Goal: Book appointment/travel/reservation

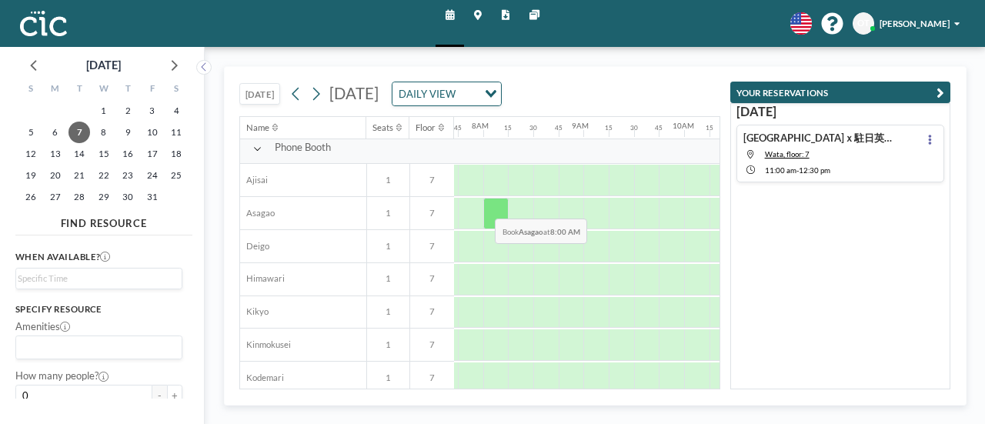
scroll to position [369, 826]
click at [271, 90] on button "[DATE]" at bounding box center [259, 94] width 40 height 22
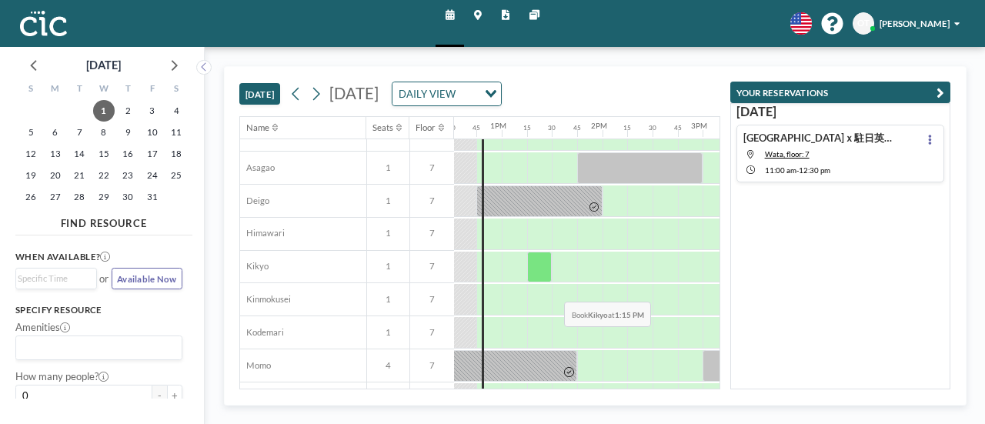
scroll to position [413, 1259]
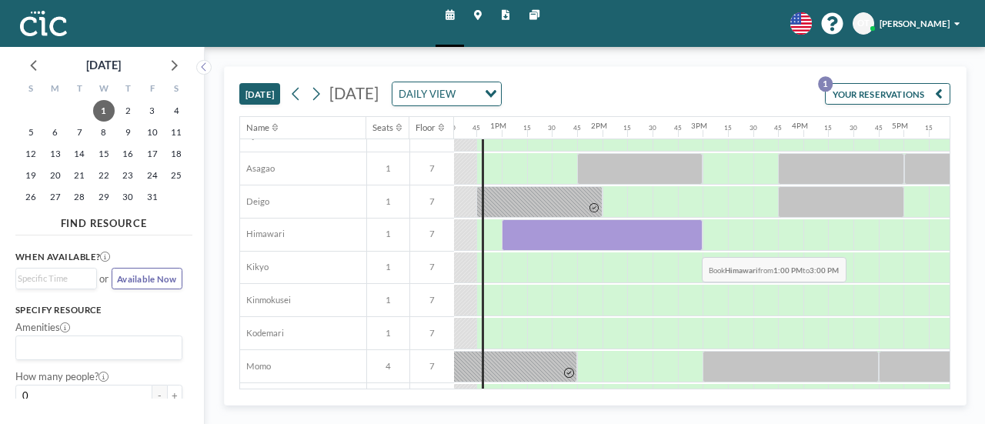
drag, startPoint x: 513, startPoint y: 241, endPoint x: 690, endPoint y: 244, distance: 177.8
click at [690, 244] on div at bounding box center [602, 235] width 201 height 32
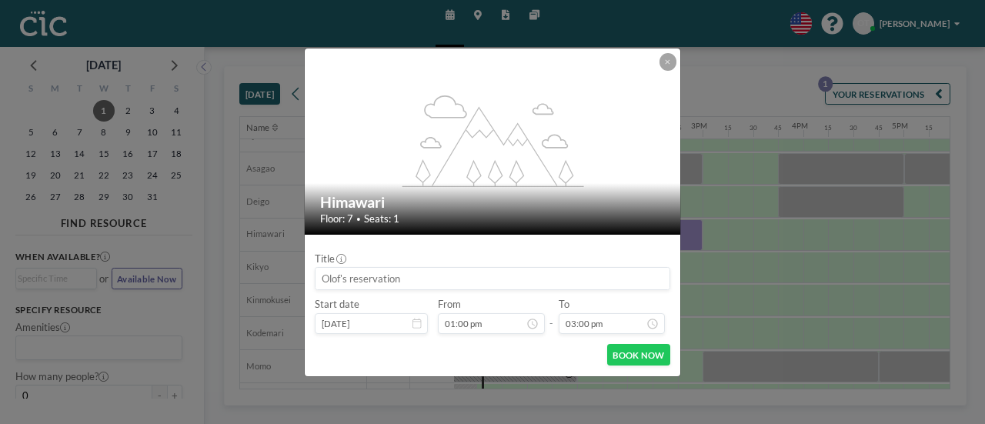
click at [422, 278] on input at bounding box center [493, 279] width 354 height 22
type input "GBS"
click at [619, 350] on button "BOOK NOW" at bounding box center [638, 355] width 63 height 22
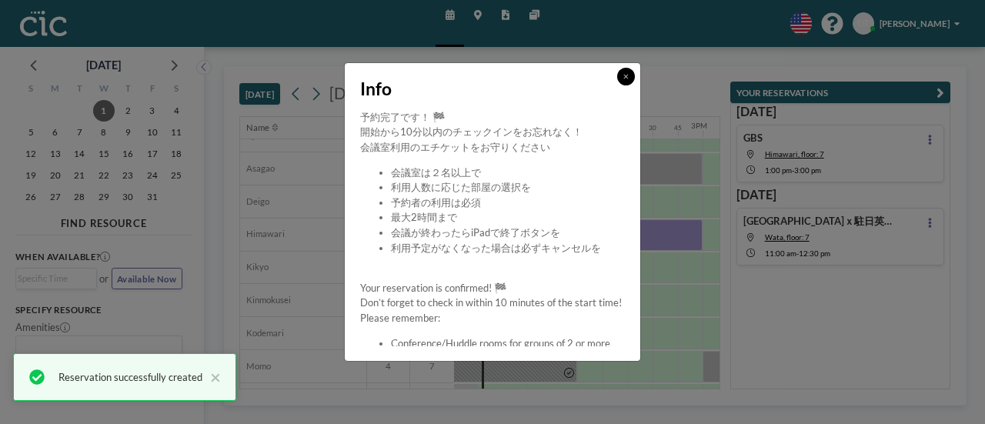
click at [628, 78] on icon at bounding box center [625, 77] width 5 height 8
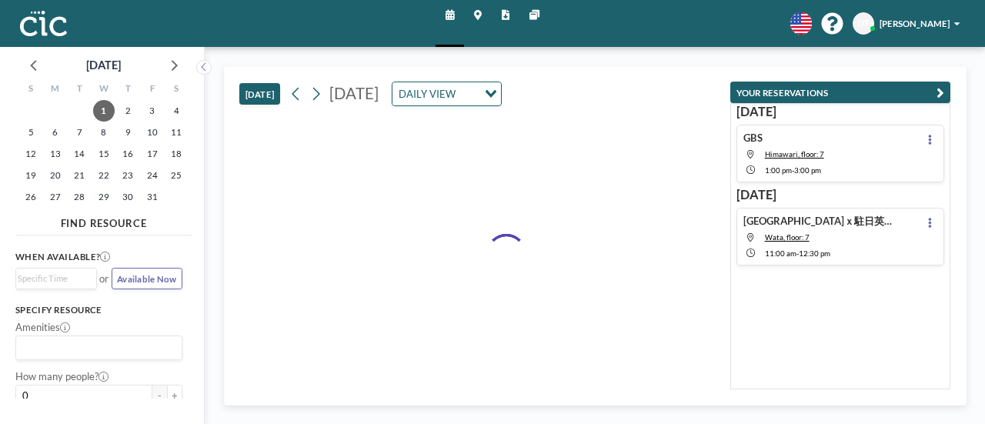
click at [837, 155] on div "GBS Himawari, floor: 7 1:00 PM - 3:00 PM" at bounding box center [840, 153] width 209 height 57
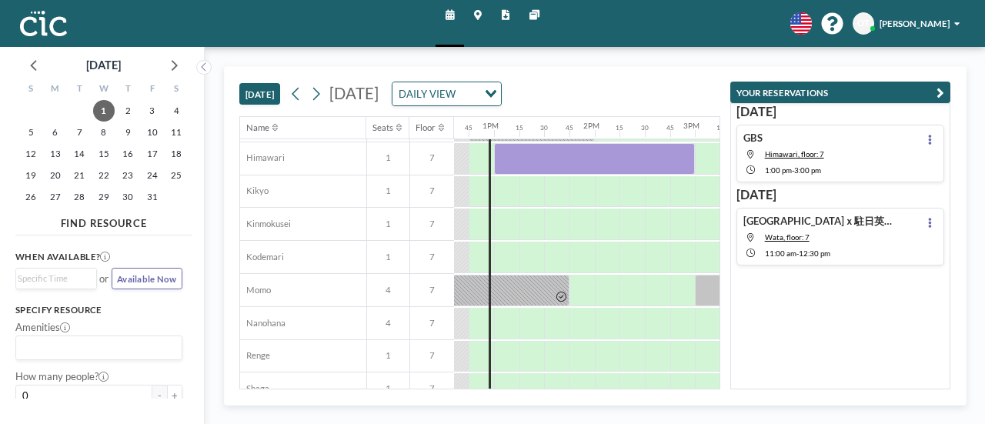
scroll to position [493, 1275]
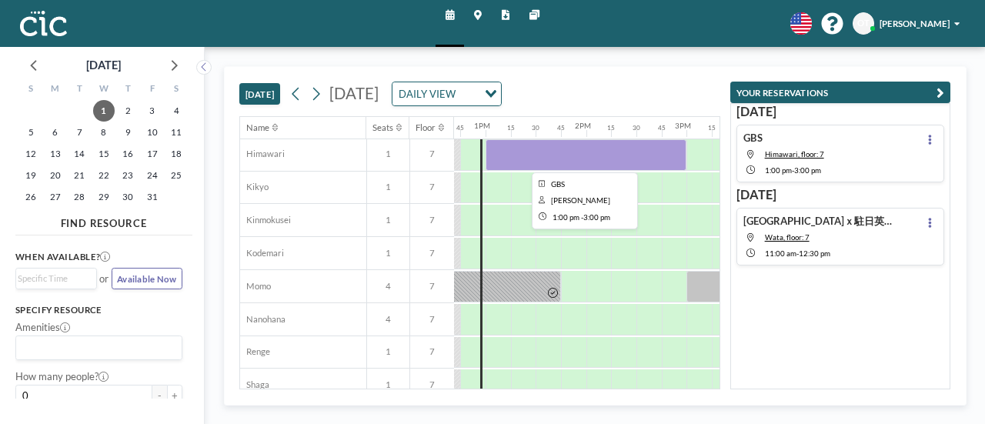
click at [528, 158] on div at bounding box center [586, 155] width 201 height 32
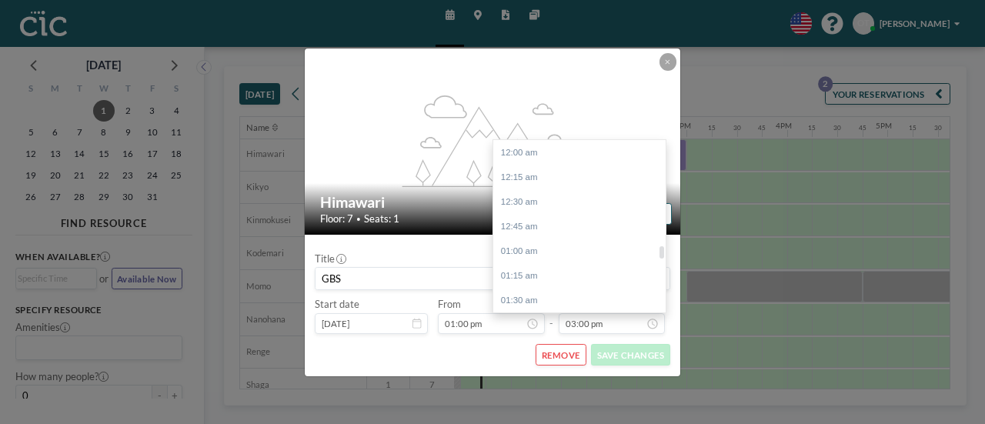
scroll to position [1478, 0]
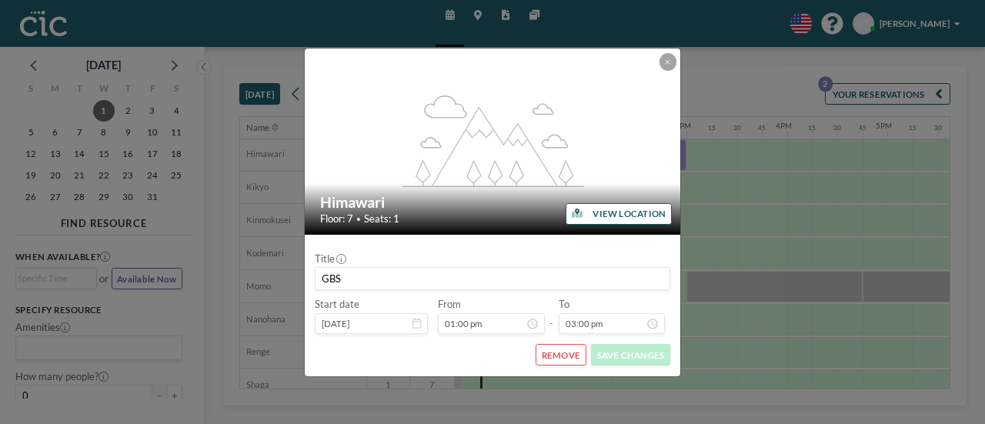
click at [603, 216] on button "VIEW LOCATION" at bounding box center [619, 214] width 106 height 22
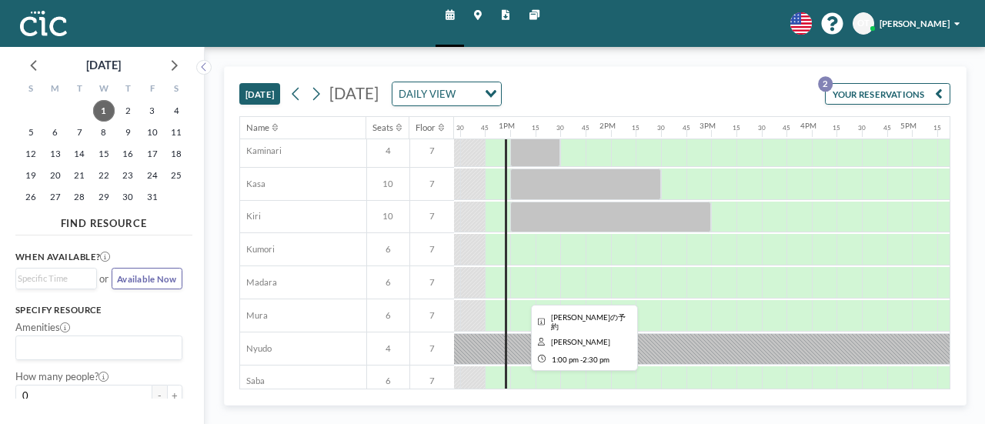
scroll to position [236, 1250]
